Goal: Information Seeking & Learning: Learn about a topic

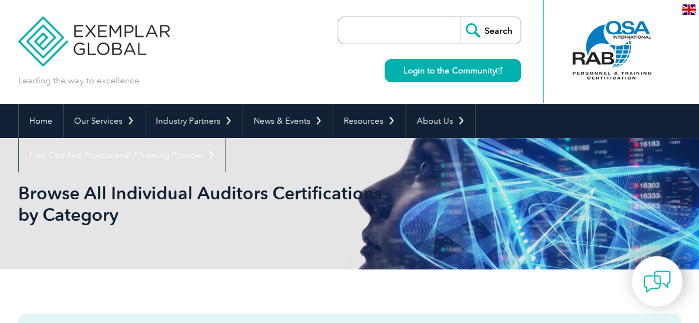
click at [398, 30] on input "search" at bounding box center [402, 30] width 116 height 27
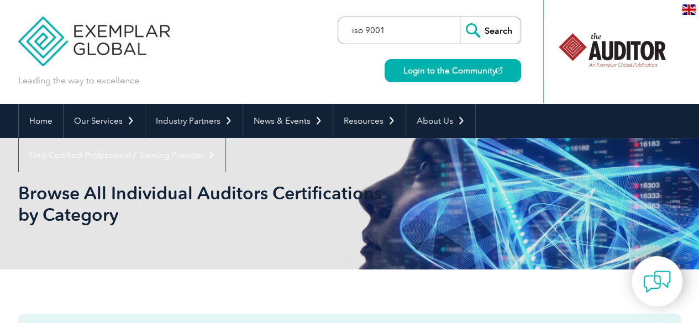
type input "iso 9001"
click at [460, 17] on input "Search" at bounding box center [490, 30] width 61 height 27
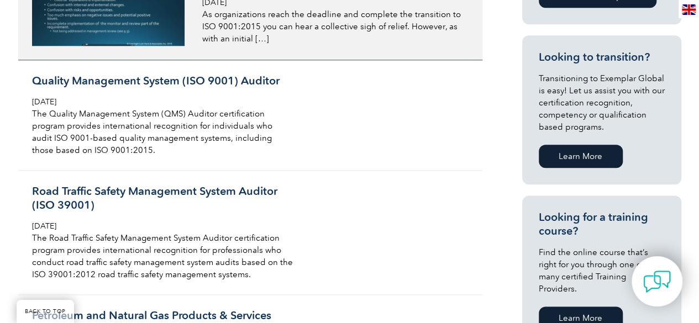
scroll to position [608, 0]
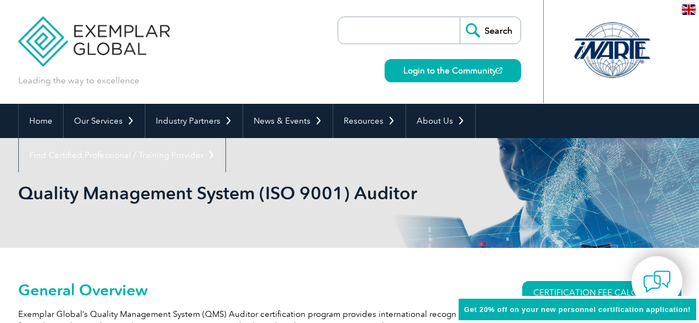
scroll to position [166, 0]
